Goal: Task Accomplishment & Management: Use online tool/utility

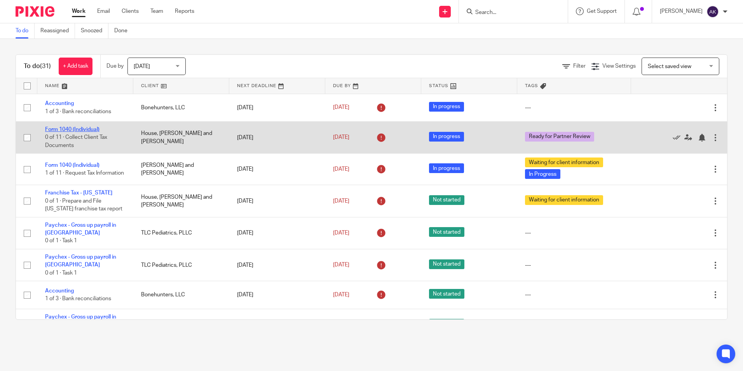
click at [59, 131] on link "Form 1040 (Individual)" at bounding box center [72, 129] width 54 height 5
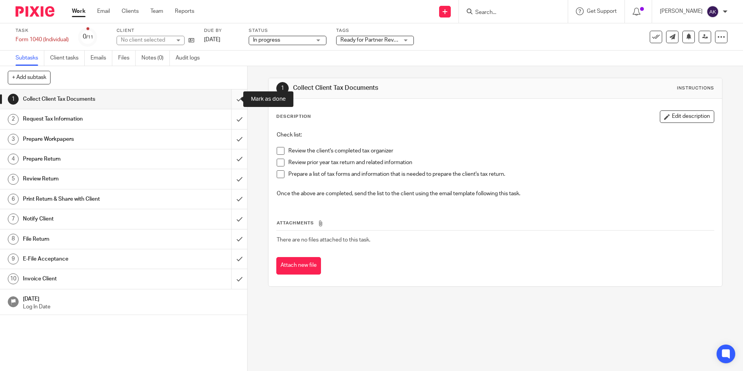
click at [226, 102] on input "submit" at bounding box center [123, 98] width 247 height 19
click at [233, 156] on input "submit" at bounding box center [123, 158] width 247 height 19
click at [353, 43] on span "Ready for Partner Review" at bounding box center [370, 40] width 58 height 8
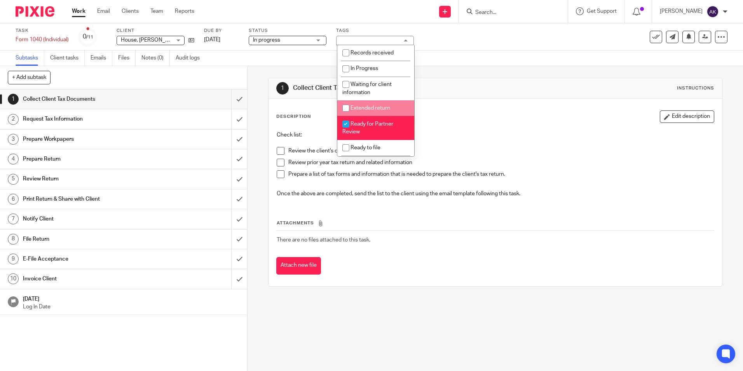
click at [360, 120] on li "Ready for Partner Review" at bounding box center [376, 128] width 77 height 24
checkbox input "false"
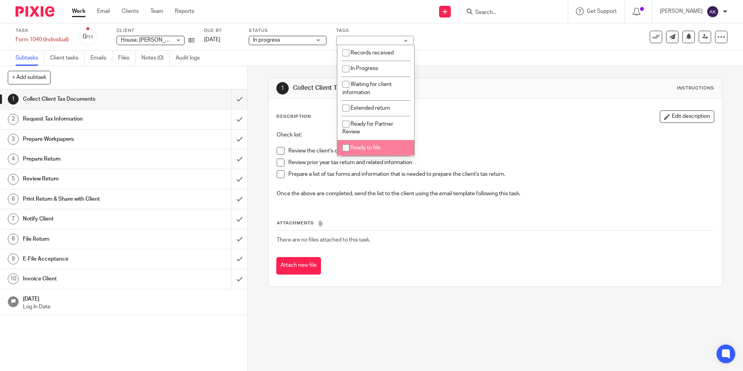
click at [360, 147] on span "Ready to file" at bounding box center [366, 147] width 30 height 5
checkbox input "true"
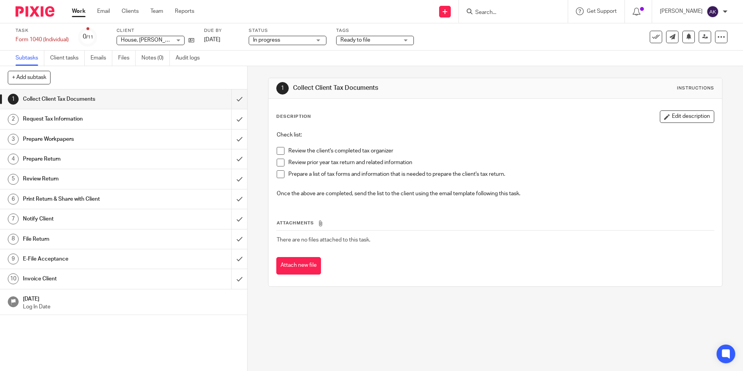
click at [80, 10] on link "Work" at bounding box center [79, 11] width 14 height 8
